Goal: Task Accomplishment & Management: Complete application form

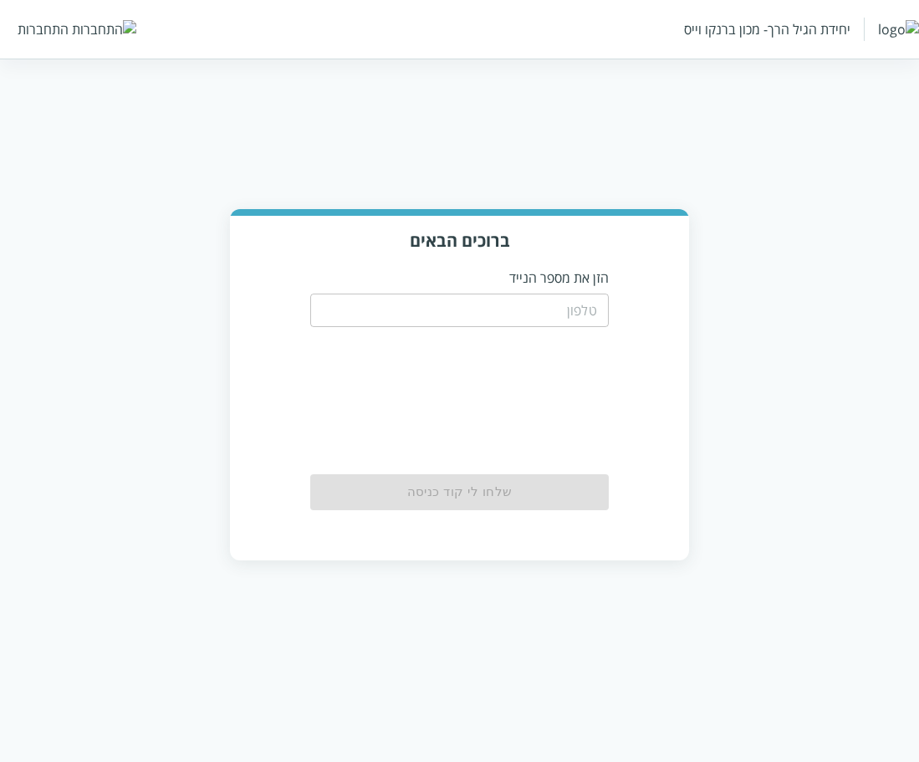
click at [594, 298] on input "tel" at bounding box center [459, 310] width 298 height 33
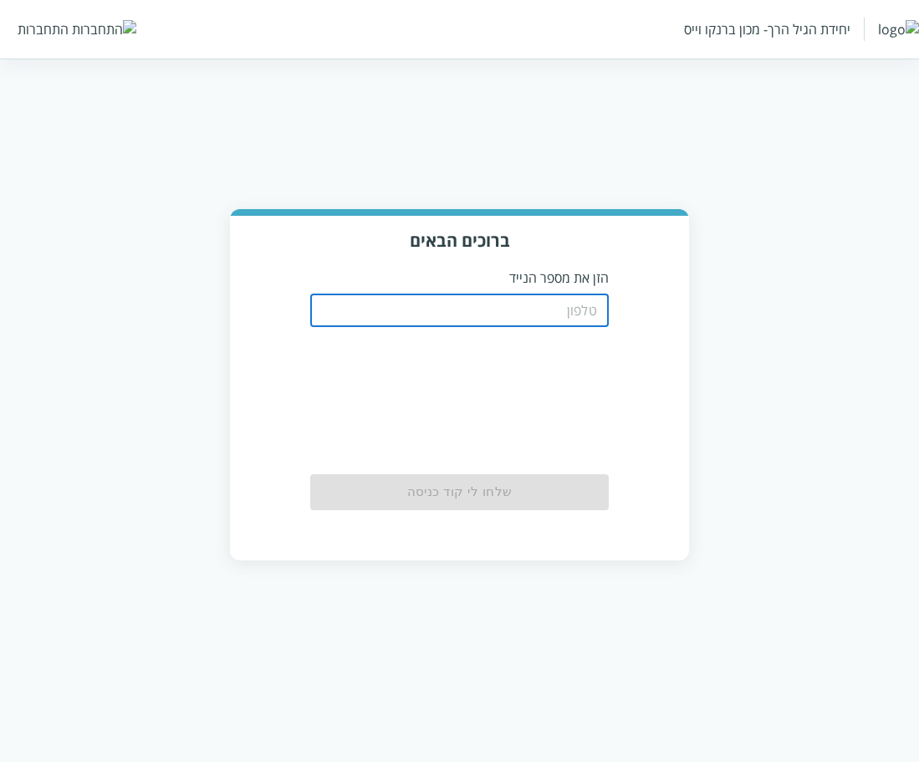
paste input "0567790899"
type input "0567790899"
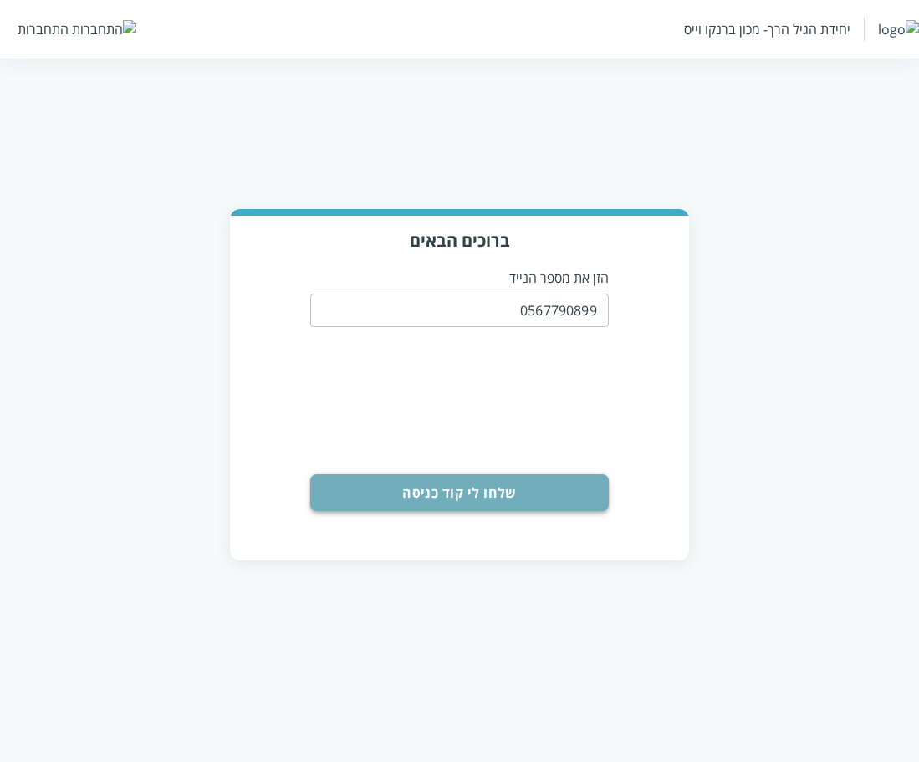
click at [407, 507] on button "שלחו לי קוד כניסה" at bounding box center [459, 492] width 298 height 37
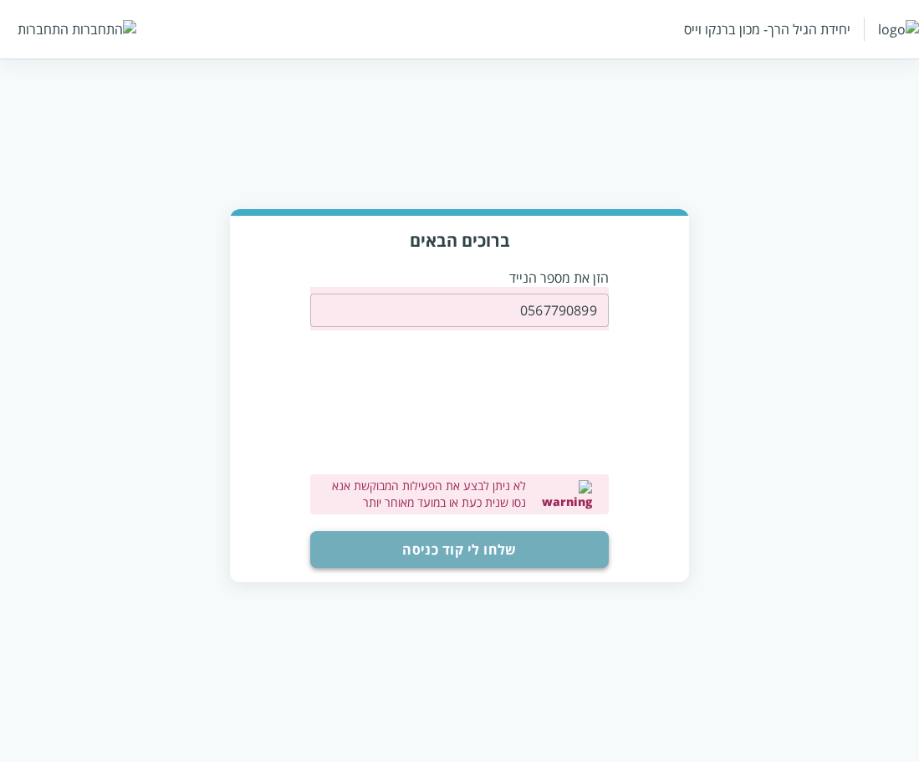
click at [457, 549] on button "שלחו לי קוד כניסה" at bounding box center [459, 549] width 298 height 37
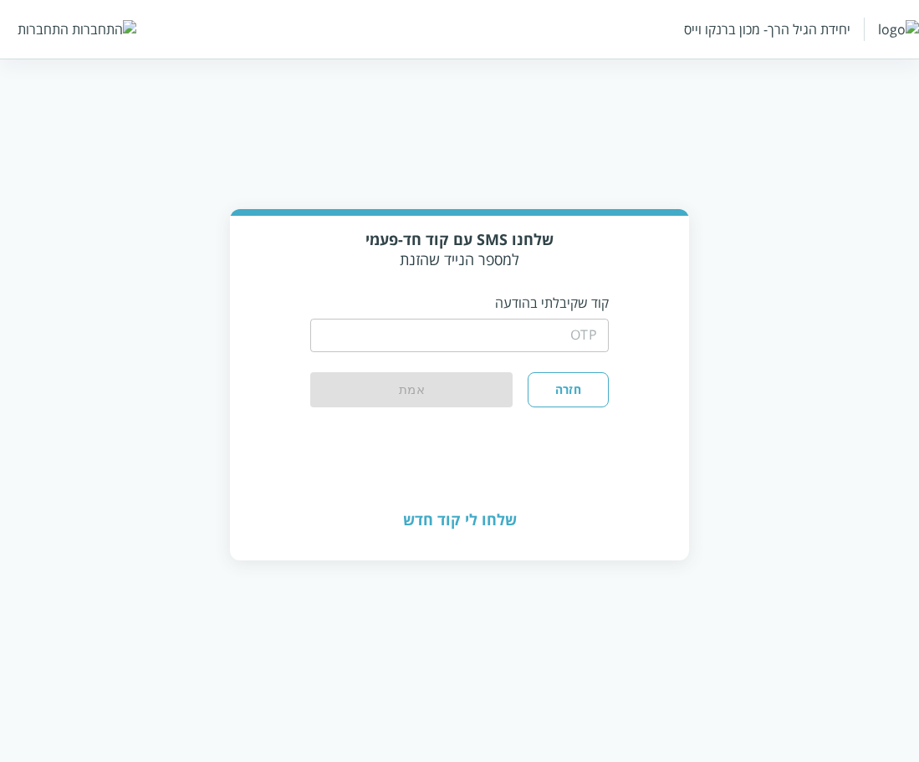
click at [580, 392] on button "חזרה" at bounding box center [568, 389] width 80 height 35
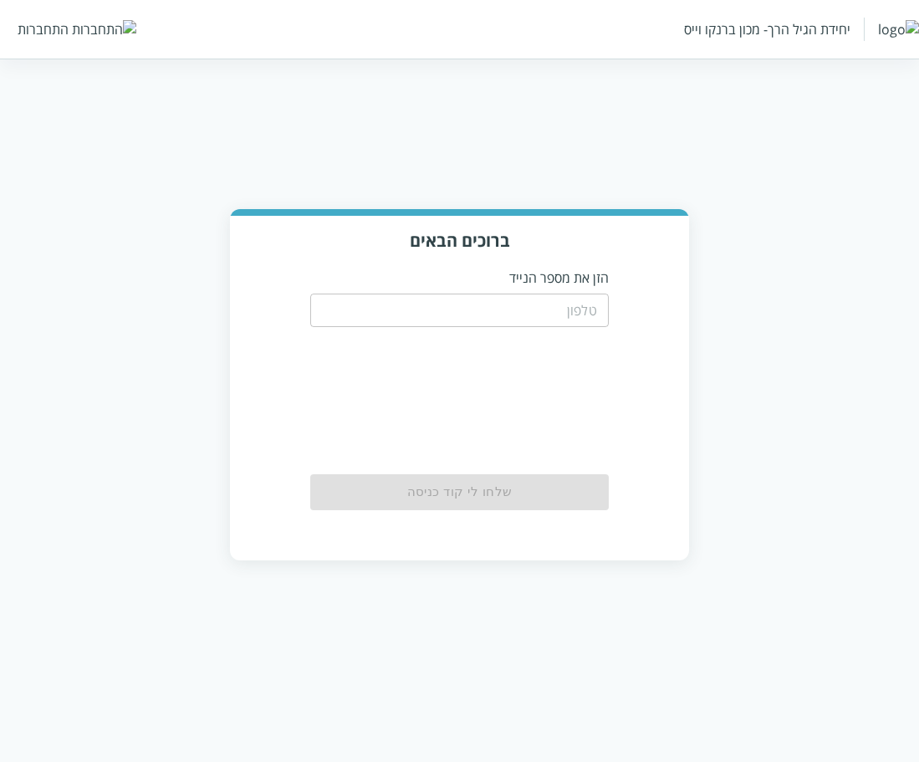
click at [587, 317] on input "tel" at bounding box center [459, 310] width 298 height 33
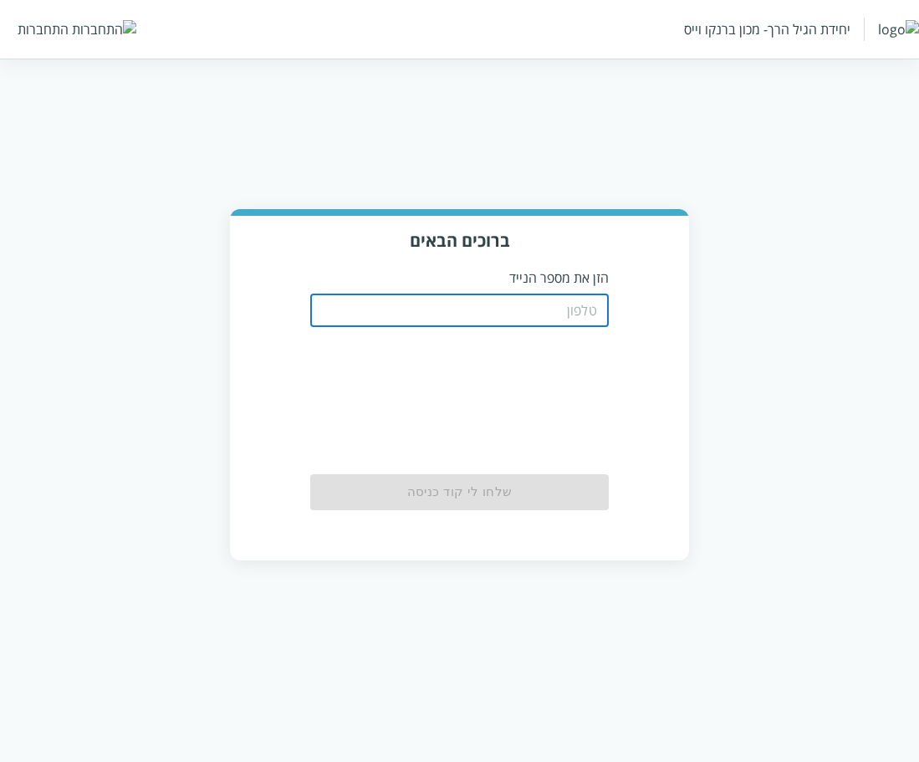
paste input "0567790899"
type input "0567790899"
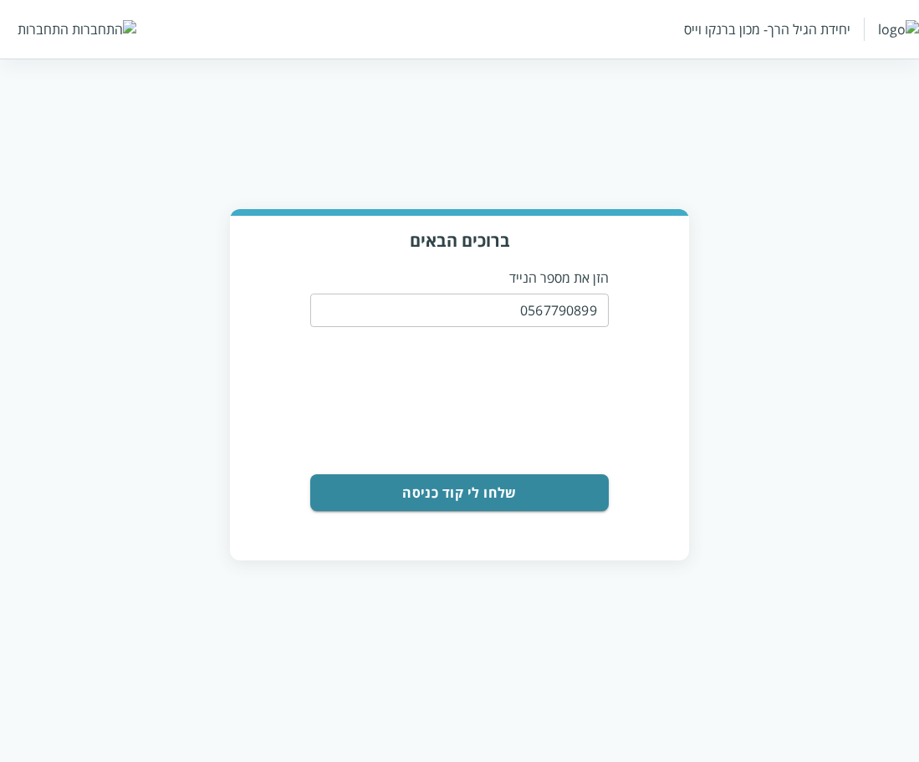
click at [479, 467] on form "0567790899 ​ 0cAFcWeA42RmJPpRVoz8urowxhp5HPLige36v2kYxhaMpZDX1RZLo-QusSlGjQuz-s…" at bounding box center [459, 399] width 298 height 224
click at [478, 488] on button "שלחו לי קוד כניסה" at bounding box center [459, 492] width 298 height 37
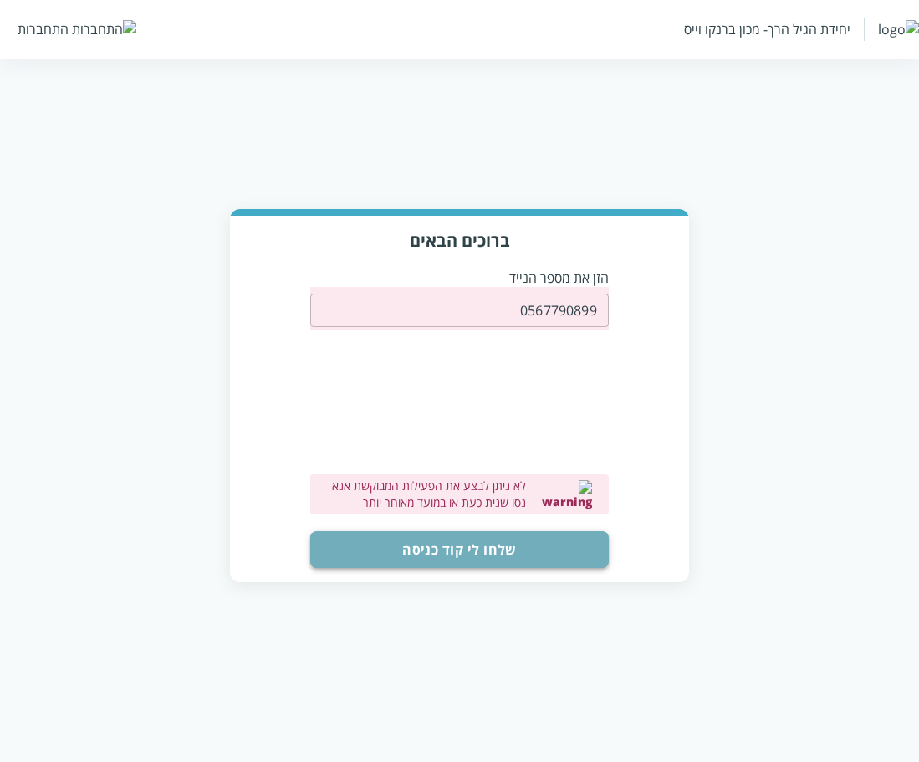
click at [442, 562] on button "שלחו לי קוד כניסה" at bounding box center [459, 549] width 298 height 37
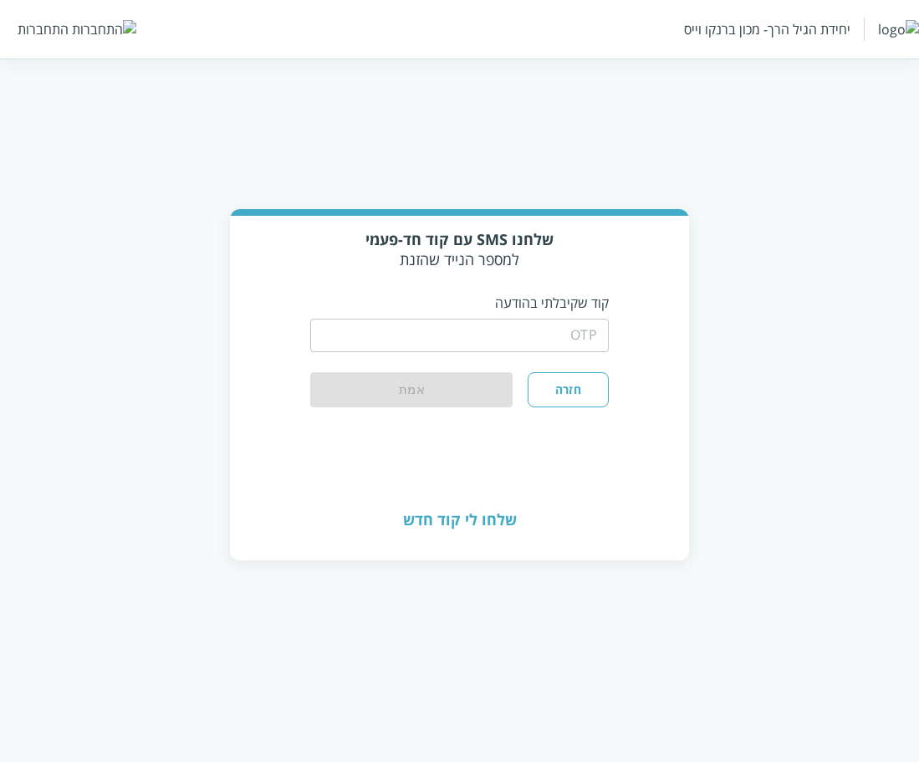
click at [555, 322] on input "string" at bounding box center [459, 335] width 298 height 33
paste input "264134"
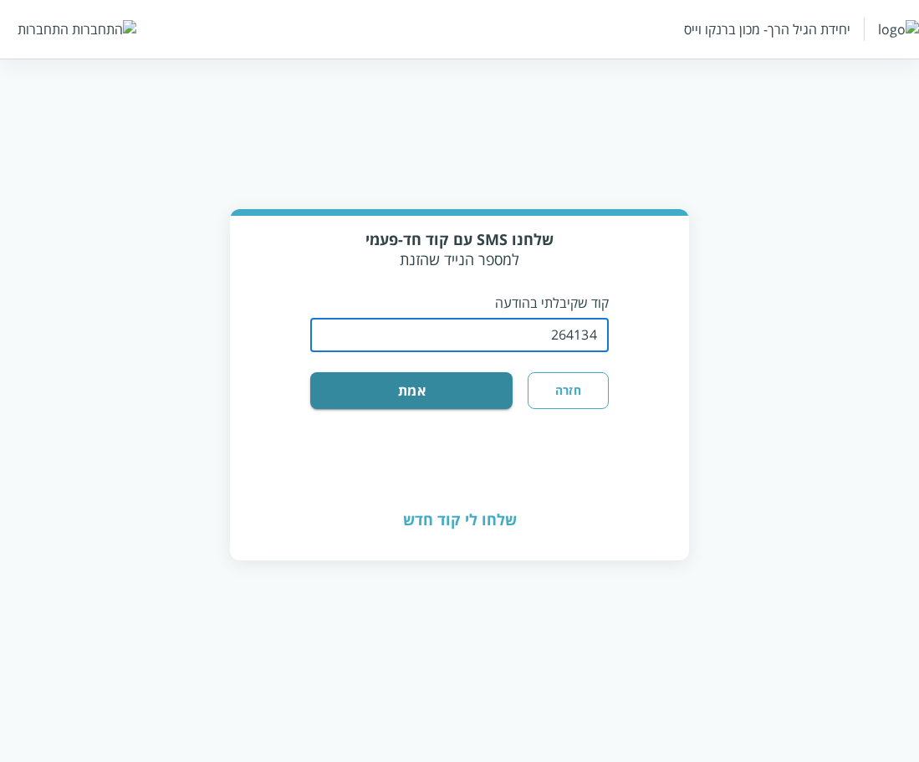
type input "264134"
click at [414, 394] on button "אמת" at bounding box center [411, 390] width 202 height 37
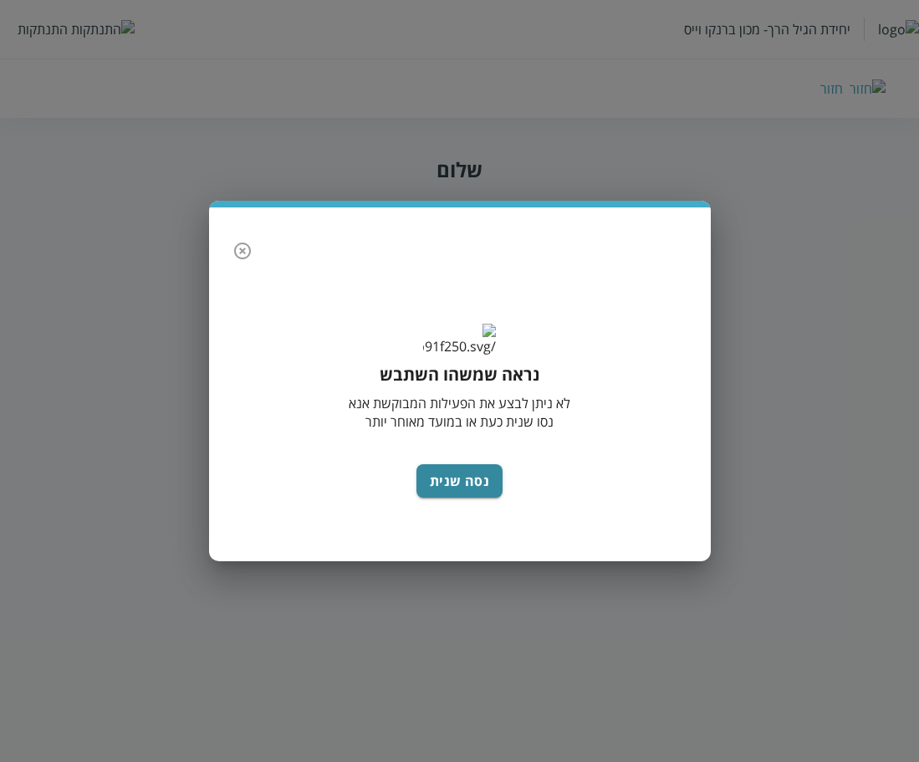
click at [273, 49] on div "נראה שמשהו השתבש לא ניתן לבצע את הפעילות המבוקשת אנא נסו שנית כעת או במועד מאוח…" at bounding box center [459, 381] width 919 height 762
